Goal: Task Accomplishment & Management: Use online tool/utility

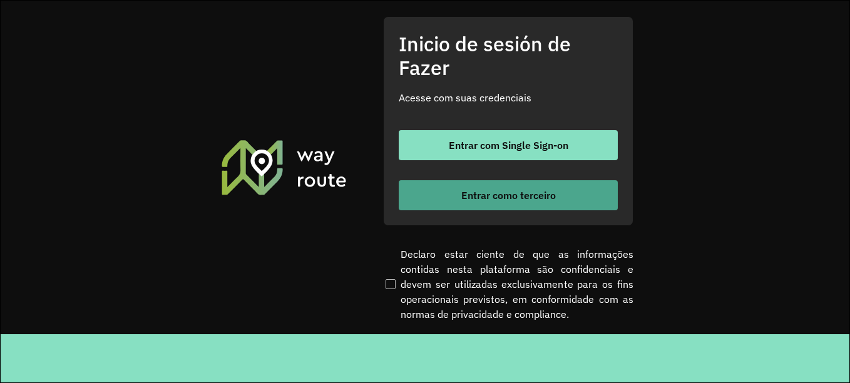
click at [493, 196] on font "Entrar como terceiro" at bounding box center [508, 195] width 94 height 13
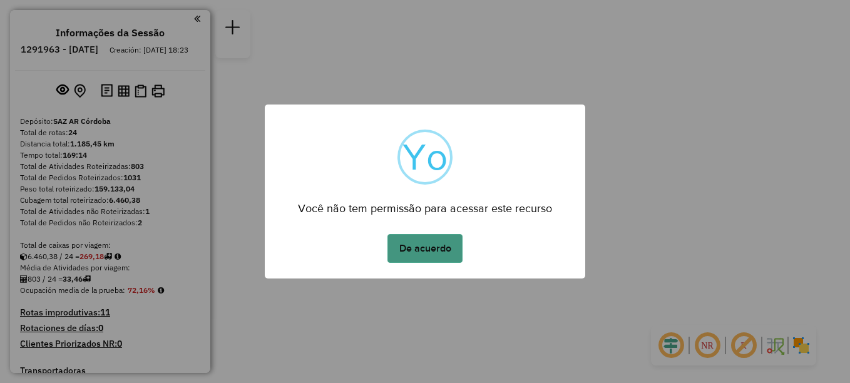
click at [427, 252] on button "De acuerdo" at bounding box center [424, 248] width 75 height 29
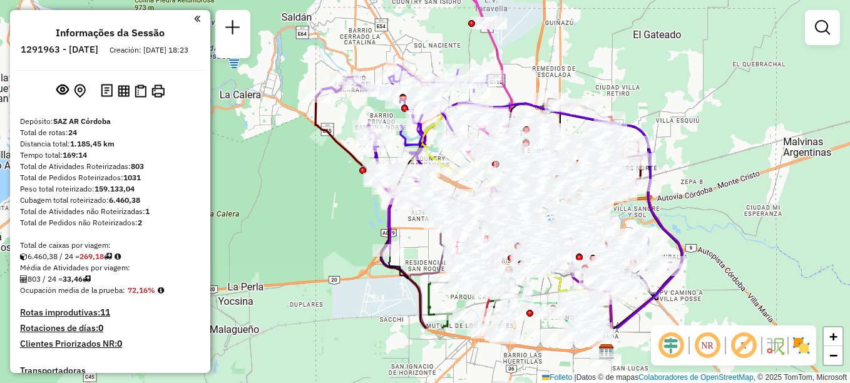
drag, startPoint x: 427, startPoint y: 157, endPoint x: 527, endPoint y: 57, distance: 141.1
click at [512, 57] on icon at bounding box center [480, 76] width 63 height 160
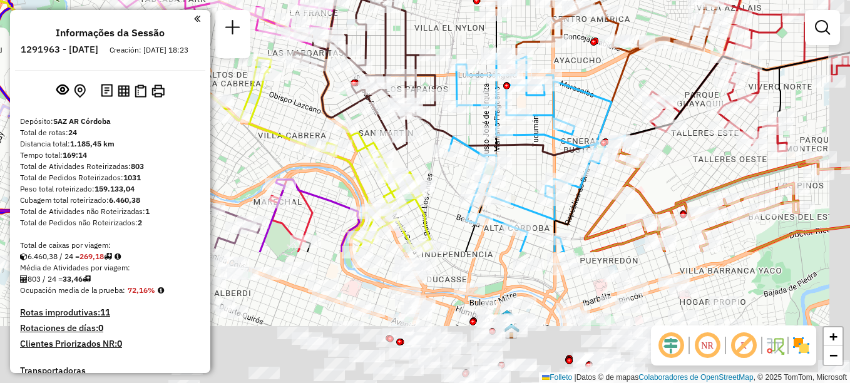
drag, startPoint x: 569, startPoint y: 224, endPoint x: 532, endPoint y: 55, distance: 172.9
click at [521, 54] on icon at bounding box center [537, 153] width 176 height 198
